Goal: Task Accomplishment & Management: Use online tool/utility

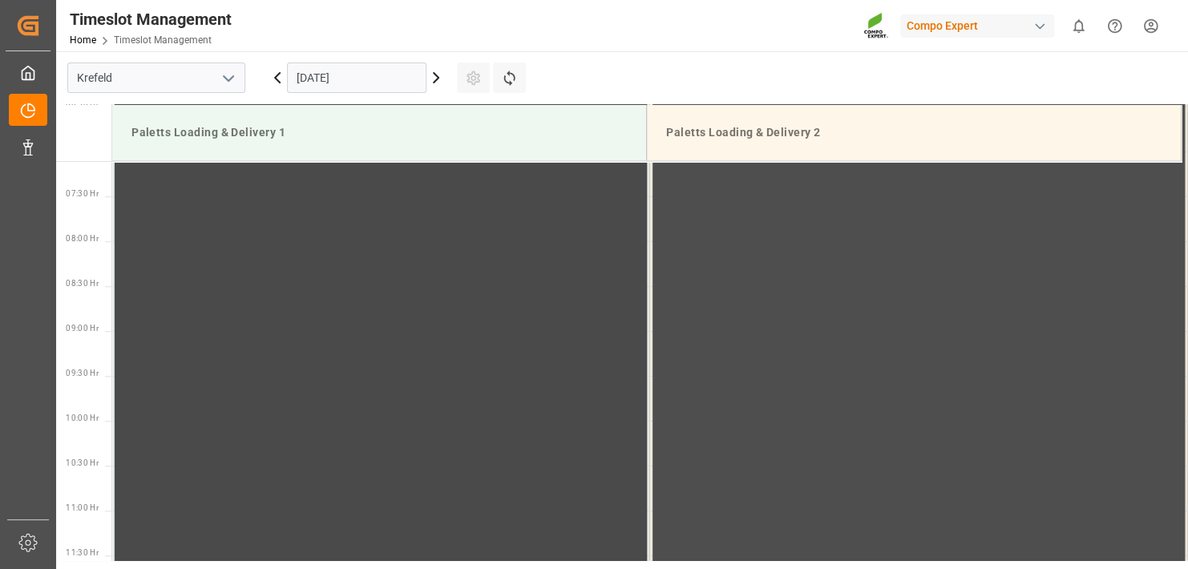
scroll to position [708, 0]
click at [443, 79] on icon at bounding box center [435, 77] width 19 height 19
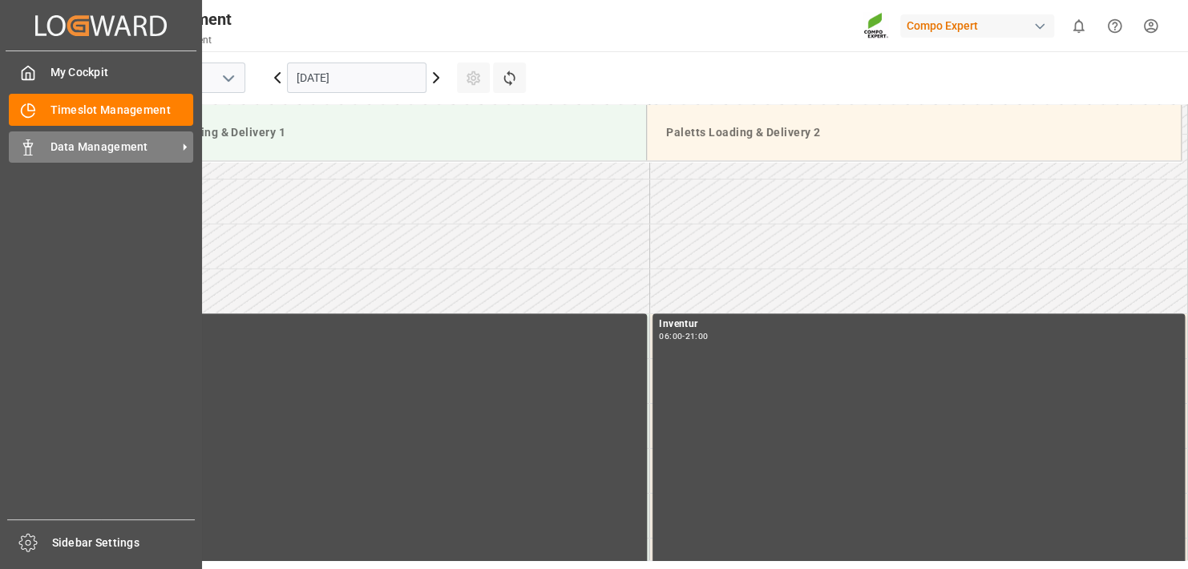
click at [26, 152] on icon at bounding box center [28, 147] width 16 height 16
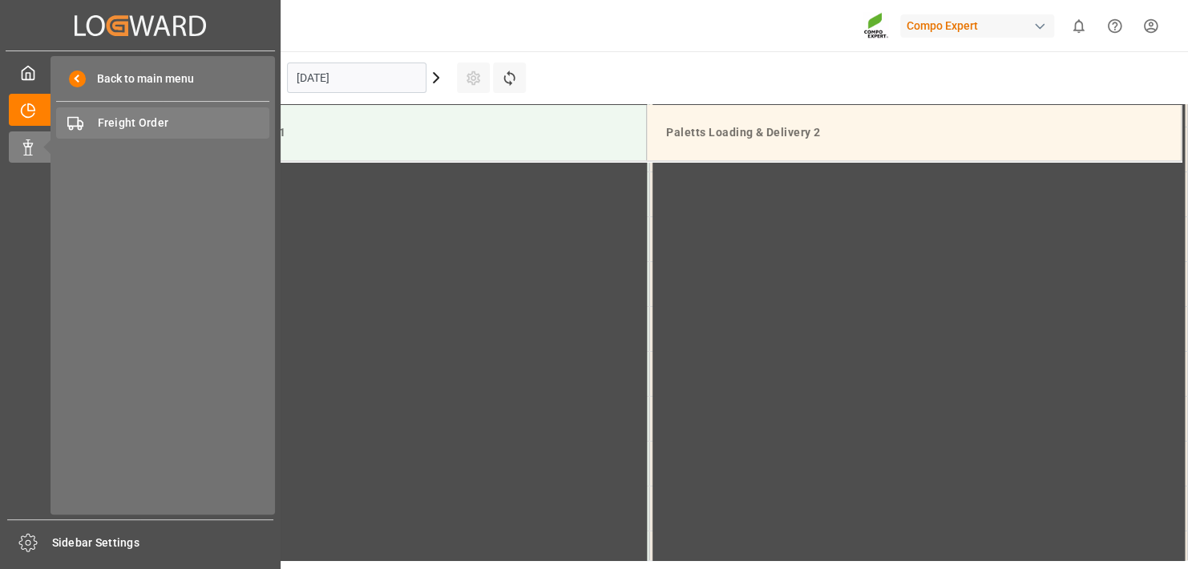
click at [153, 122] on span "Freight Order" at bounding box center [184, 123] width 172 height 17
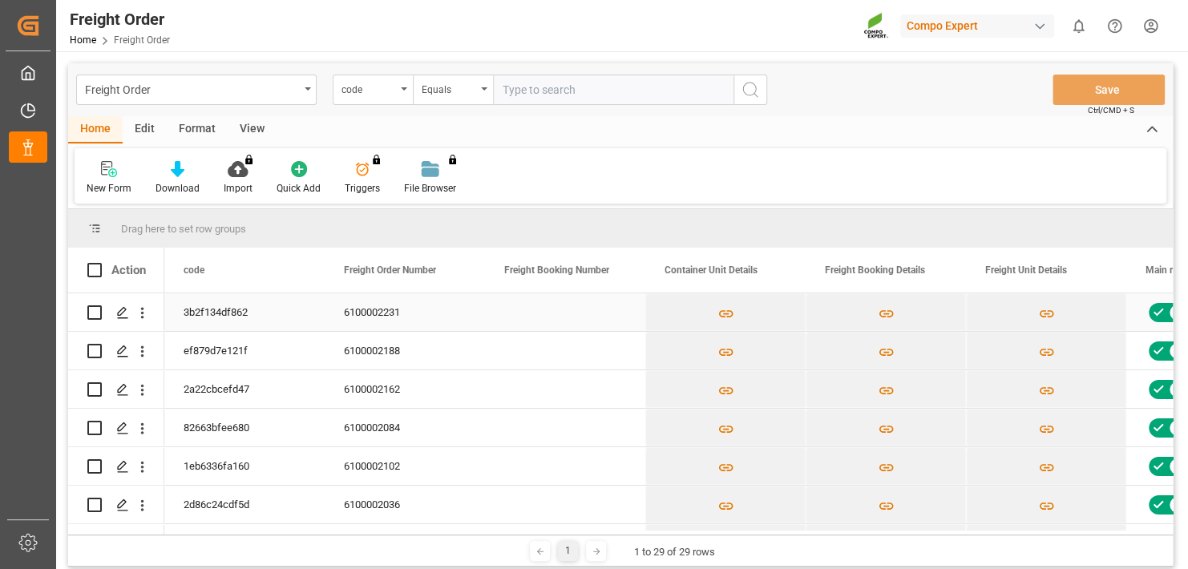
click at [86, 312] on div "Press SPACE to select this row." at bounding box center [116, 312] width 96 height 38
click at [93, 310] on input "Press Space to toggle row selection (unchecked)" at bounding box center [94, 312] width 14 height 14
checkbox input "true"
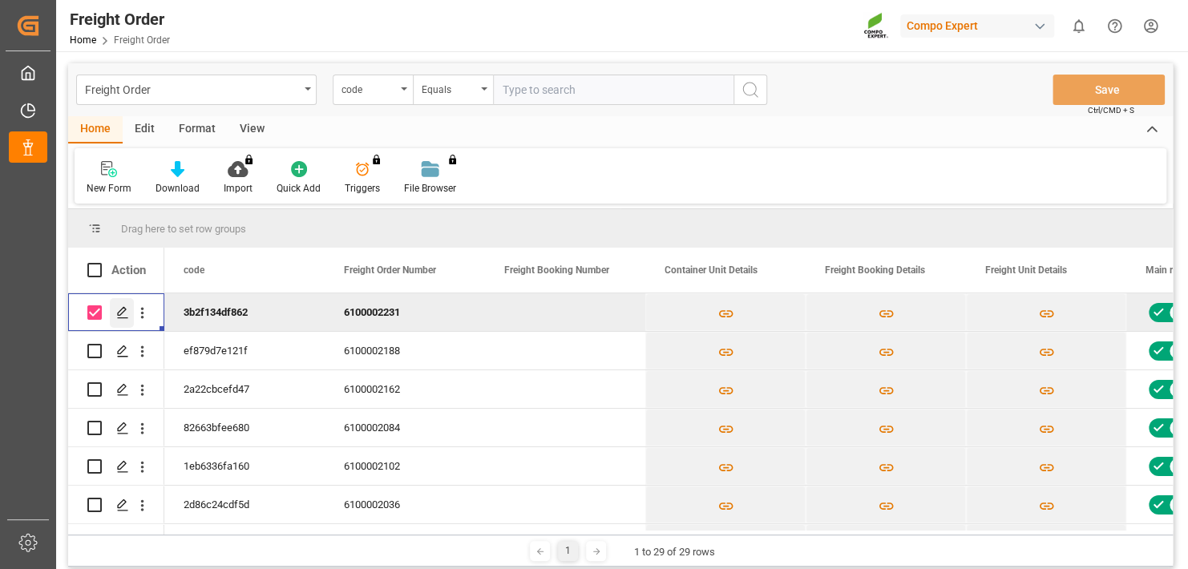
click at [122, 312] on icon "Press SPACE to deselect this row." at bounding box center [122, 312] width 13 height 13
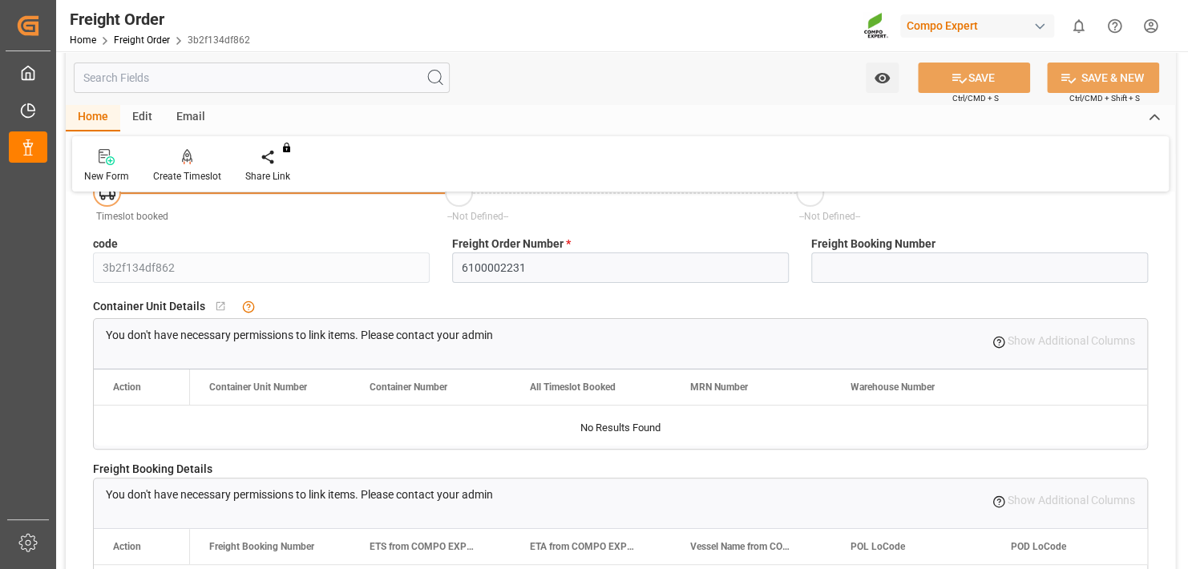
scroll to position [80, 0]
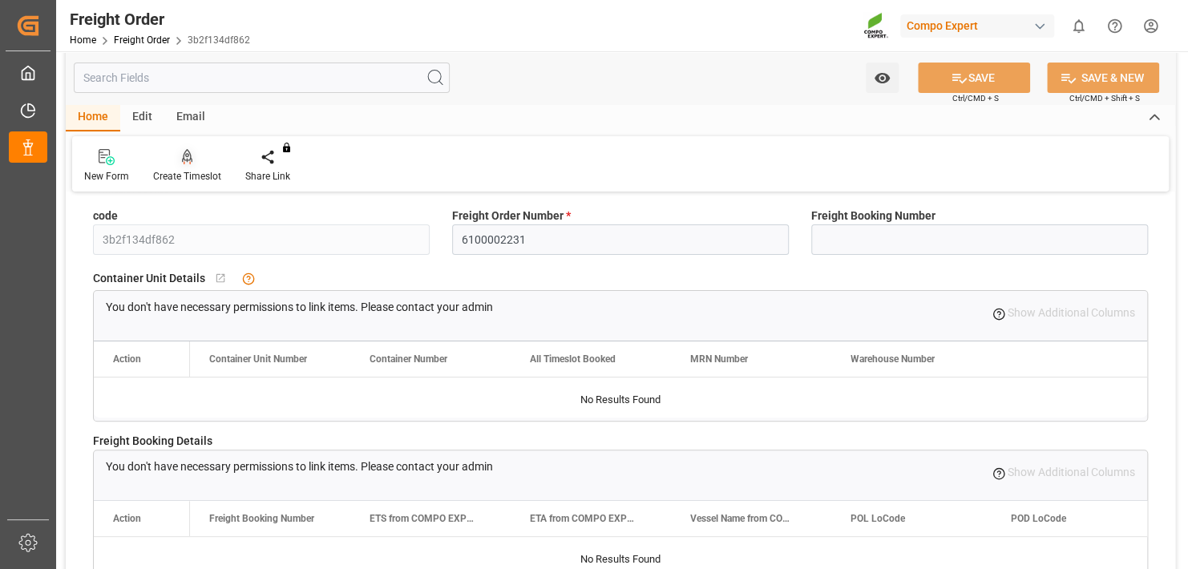
click at [196, 151] on div at bounding box center [187, 156] width 68 height 17
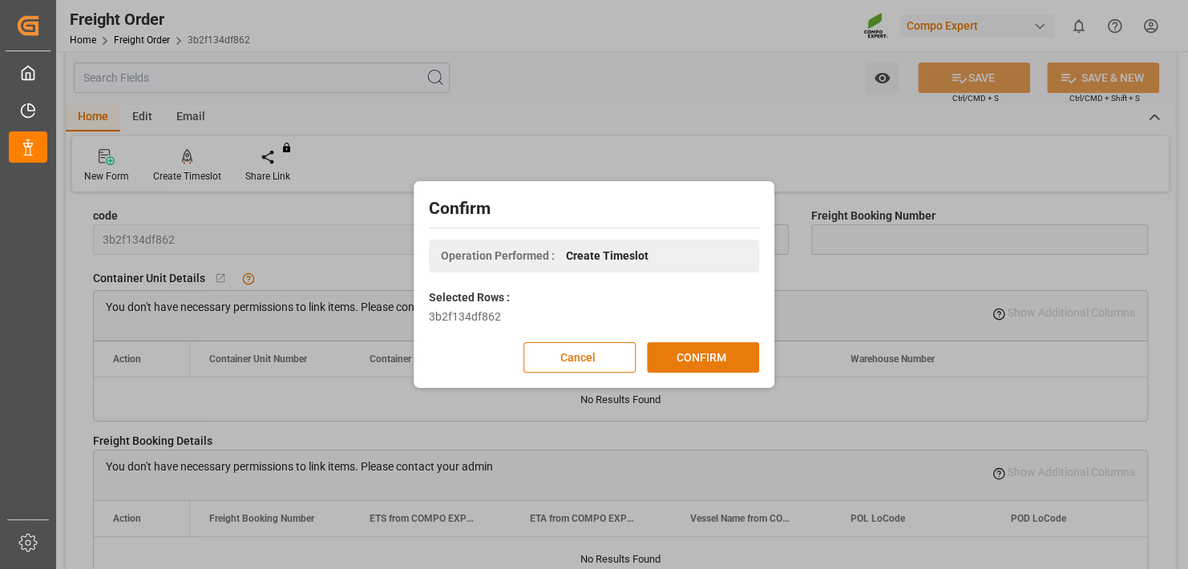
click at [700, 348] on button "CONFIRM" at bounding box center [703, 357] width 112 height 30
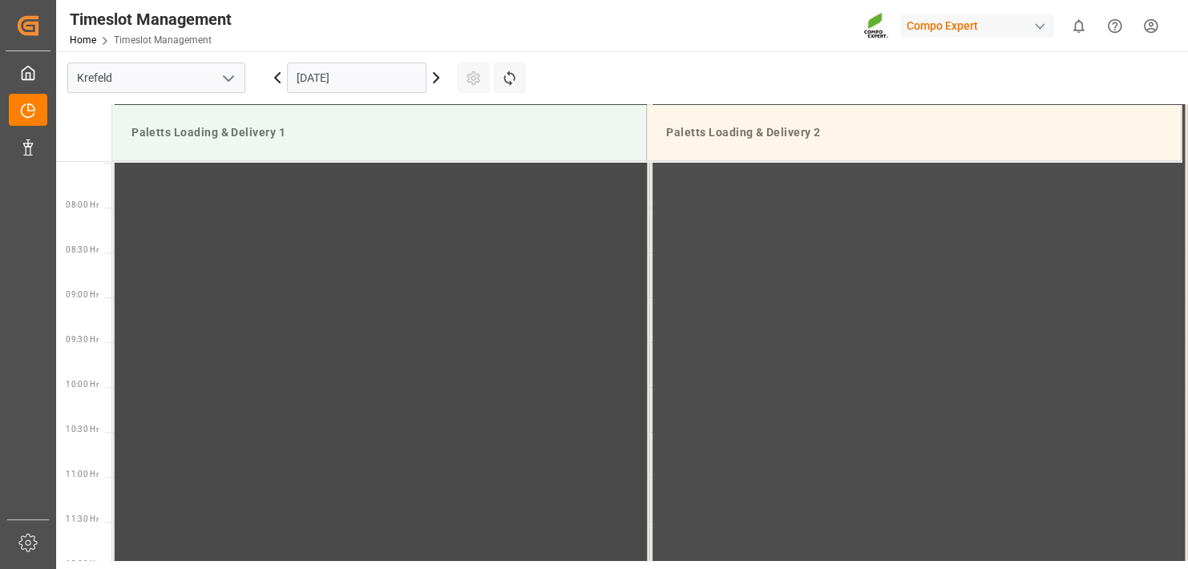
scroll to position [708, 0]
click at [433, 81] on icon at bounding box center [435, 77] width 19 height 19
click at [438, 70] on icon at bounding box center [435, 77] width 19 height 19
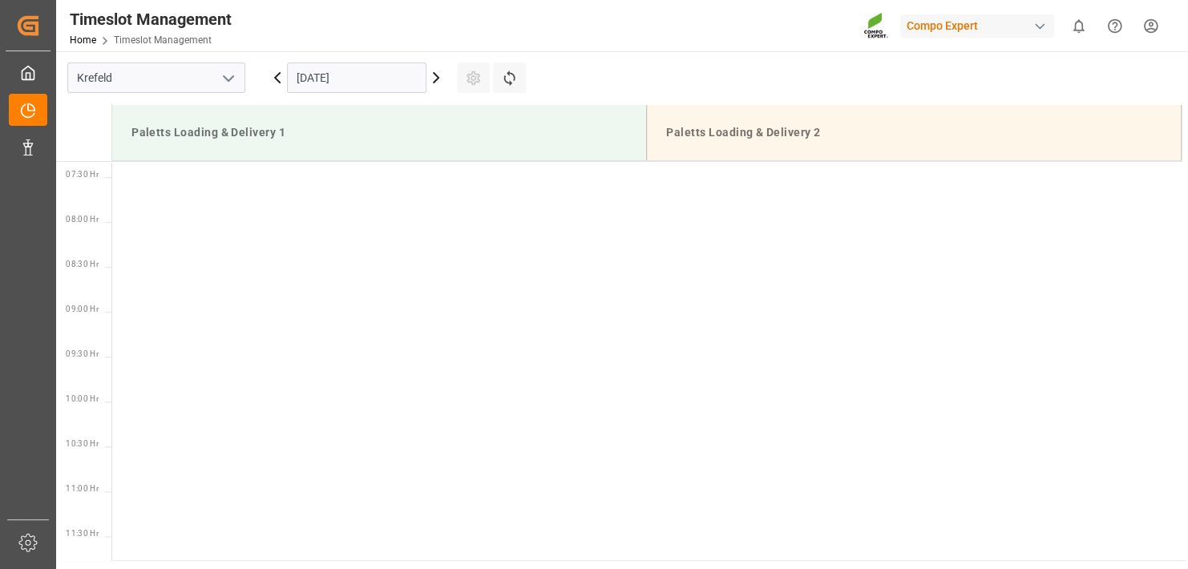
scroll to position [708, 0]
click at [438, 70] on icon at bounding box center [435, 77] width 19 height 19
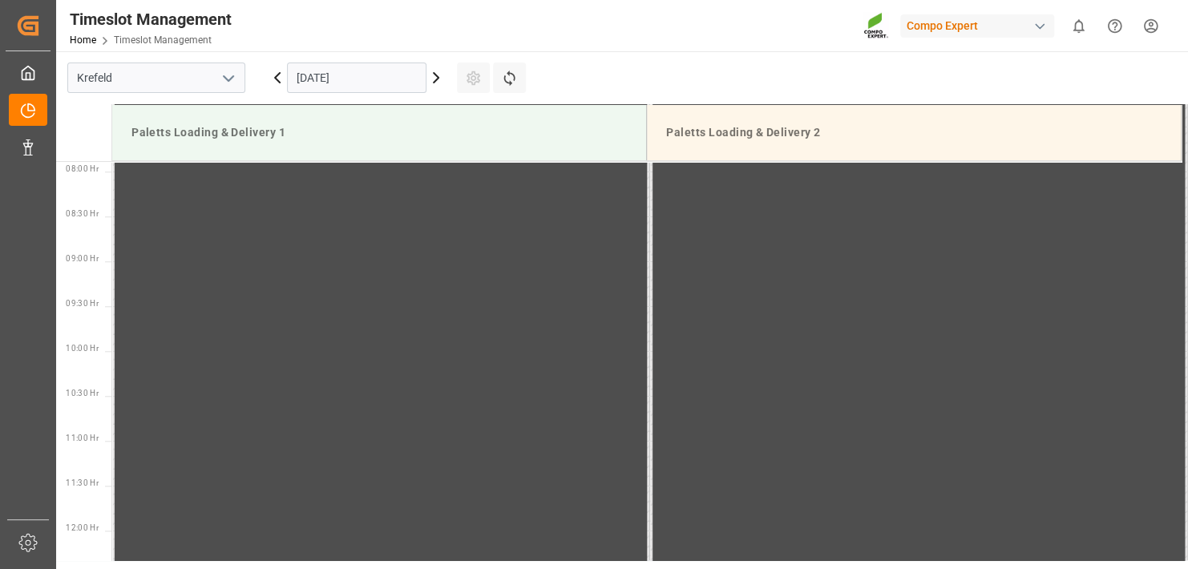
click at [438, 70] on icon at bounding box center [435, 77] width 19 height 19
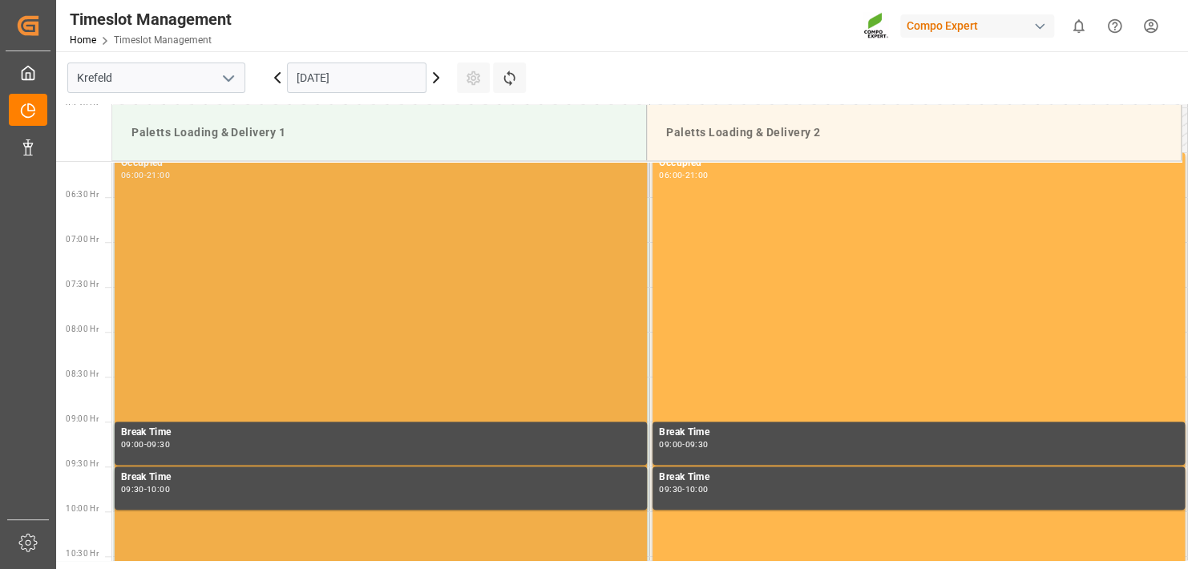
scroll to position [67, 0]
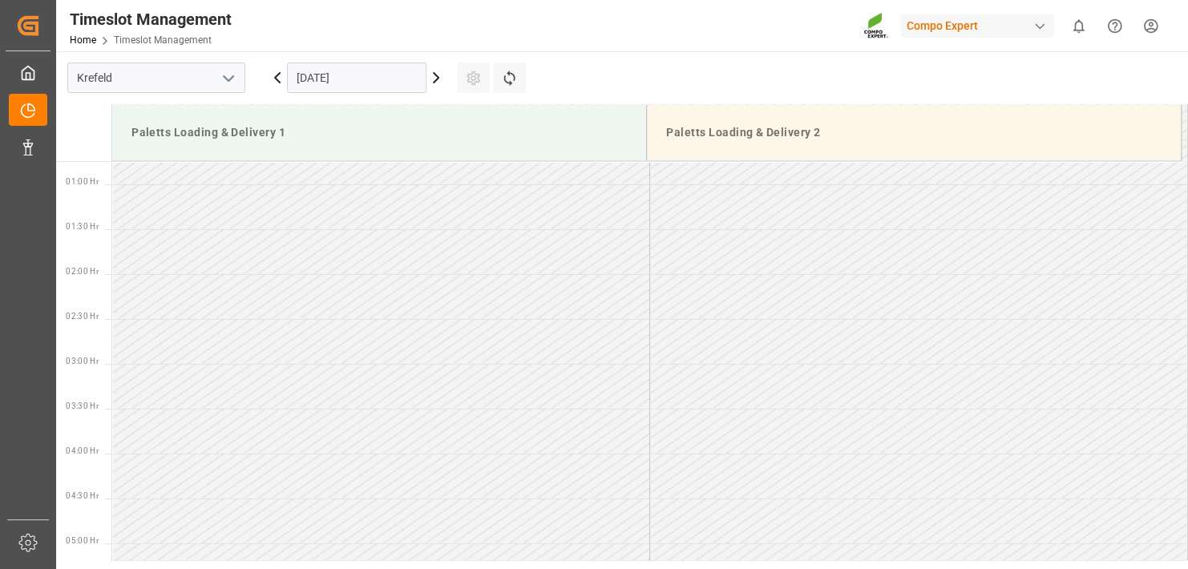
click at [430, 75] on icon at bounding box center [435, 77] width 19 height 19
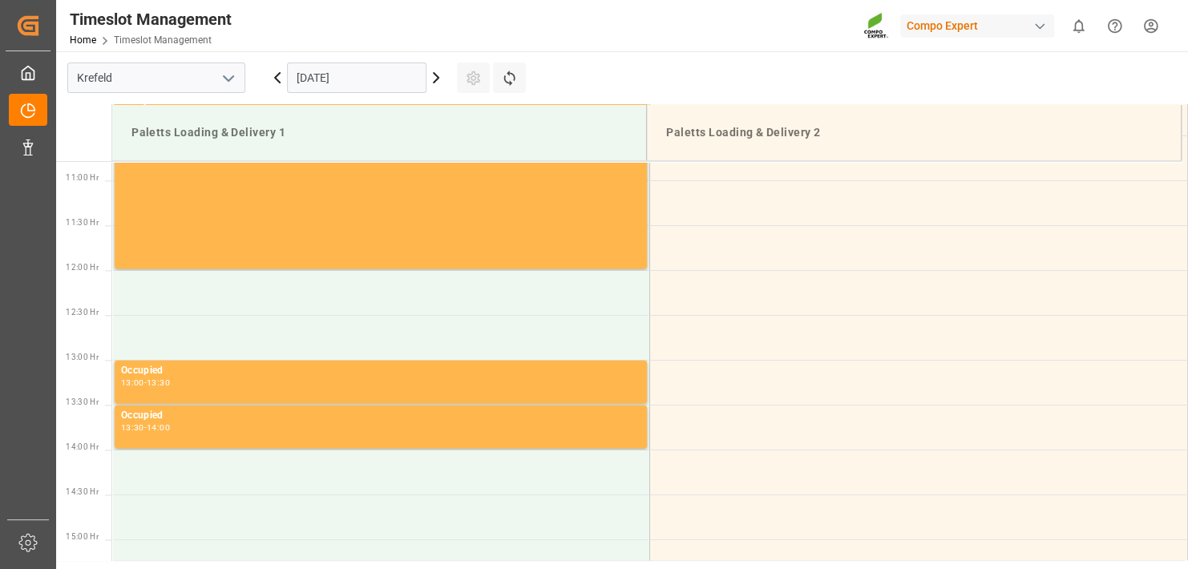
scroll to position [1028, 0]
